Goal: Task Accomplishment & Management: Manage account settings

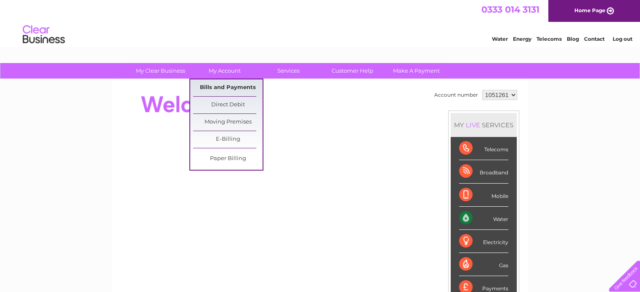
click at [229, 85] on link "Bills and Payments" at bounding box center [227, 87] width 69 height 17
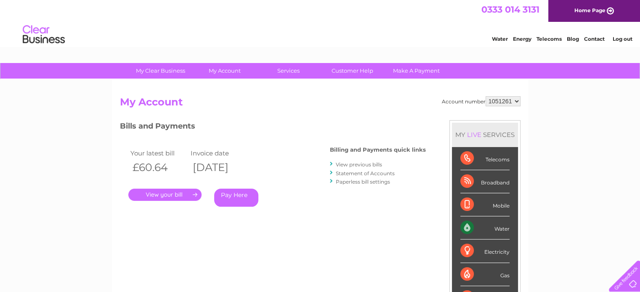
click at [179, 195] on link "." at bounding box center [164, 195] width 73 height 12
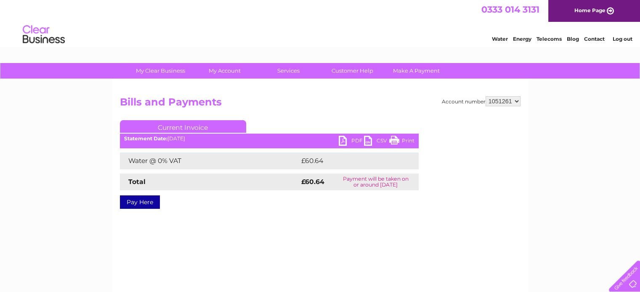
click at [351, 138] on link "PDF" at bounding box center [351, 142] width 25 height 12
click at [621, 37] on link "Log out" at bounding box center [622, 39] width 20 height 6
